Goal: Transaction & Acquisition: Purchase product/service

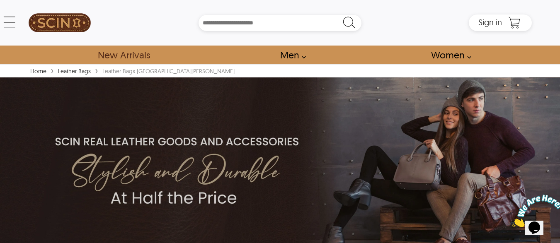
click at [132, 50] on link "New Arrivals" at bounding box center [123, 55] width 71 height 19
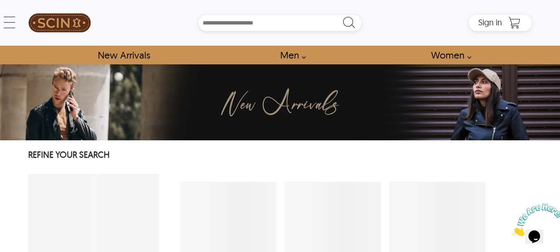
select select "********"
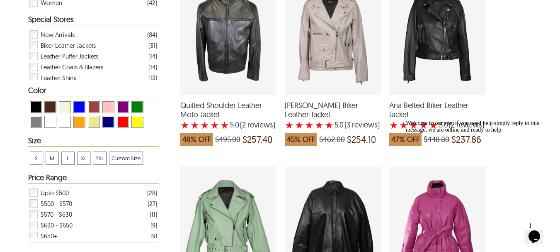
scroll to position [83, 0]
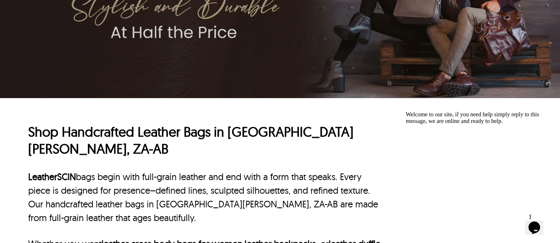
scroll to position [373, 0]
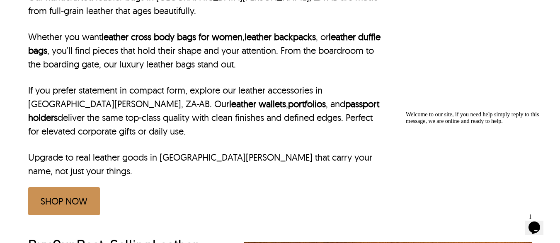
click at [83, 187] on link "SHOP NOW" at bounding box center [64, 201] width 72 height 28
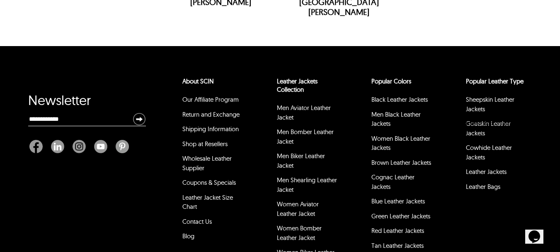
scroll to position [3713, 0]
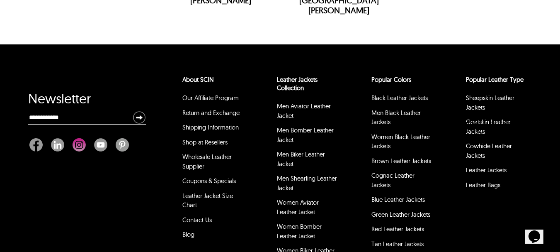
click at [81, 138] on img "Instagram" at bounding box center [79, 144] width 13 height 13
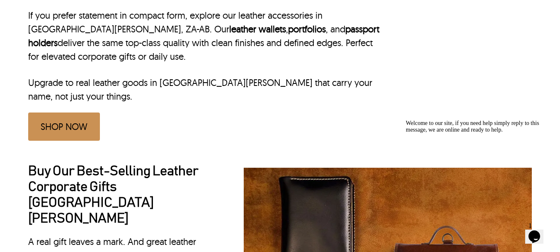
scroll to position [0, 0]
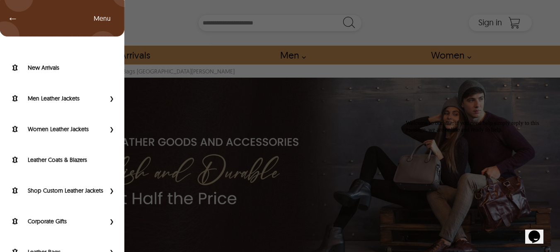
click at [28, 26] on div "← Menu New Arrivals Men Leather Jackets Aviator Leather Jackets Bomber Leather …" at bounding box center [280, 23] width 504 height 46
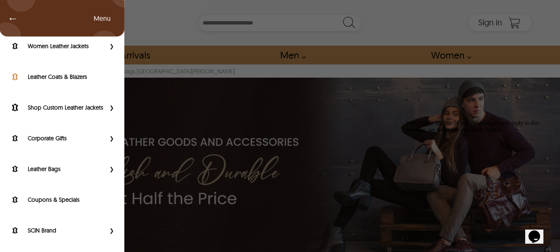
scroll to position [120, 0]
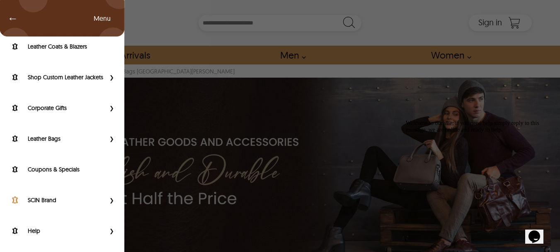
click at [63, 195] on link "SCIN Brand" at bounding box center [56, 200] width 97 height 10
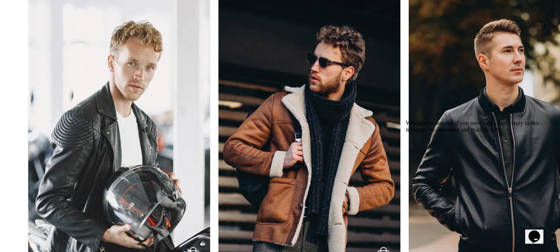
scroll to position [1410, 0]
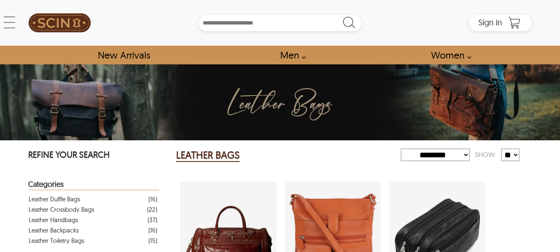
select select "********"
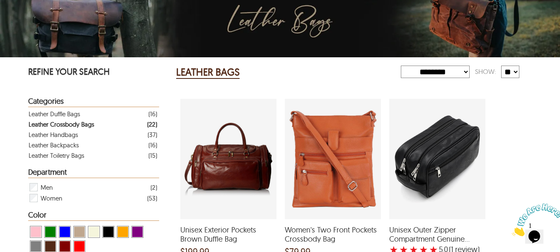
scroll to position [124, 0]
